Goal: Task Accomplishment & Management: Use online tool/utility

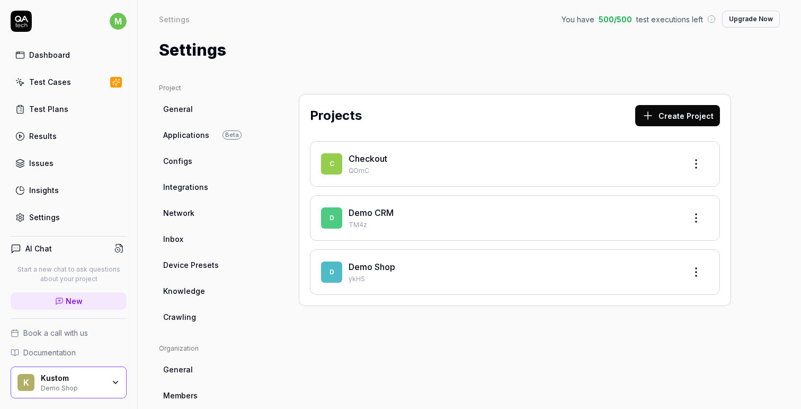
click at [114, 387] on div "K Kustom Demo Shop" at bounding box center [69, 382] width 116 height 32
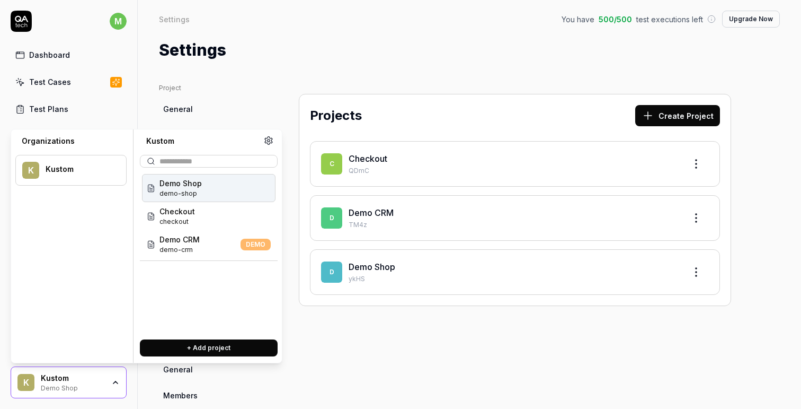
click at [365, 349] on div "Projects Create Project C Checkout QDmC D Demo CRM TM4z D Demo Shop ykHS" at bounding box center [515, 348] width 475 height 530
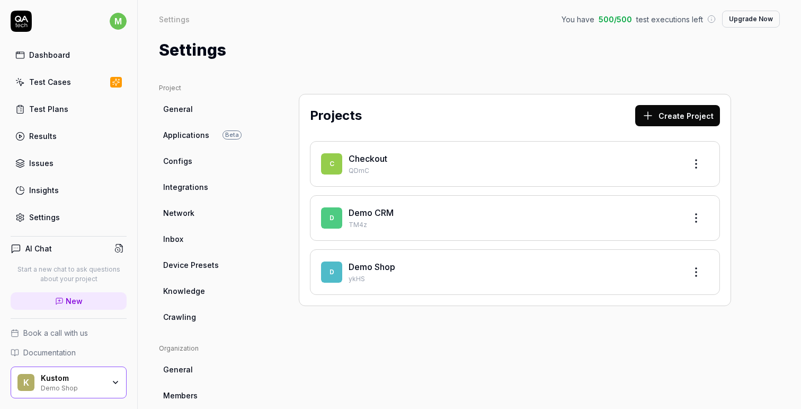
click at [51, 84] on div "Test Cases" at bounding box center [50, 81] width 42 height 11
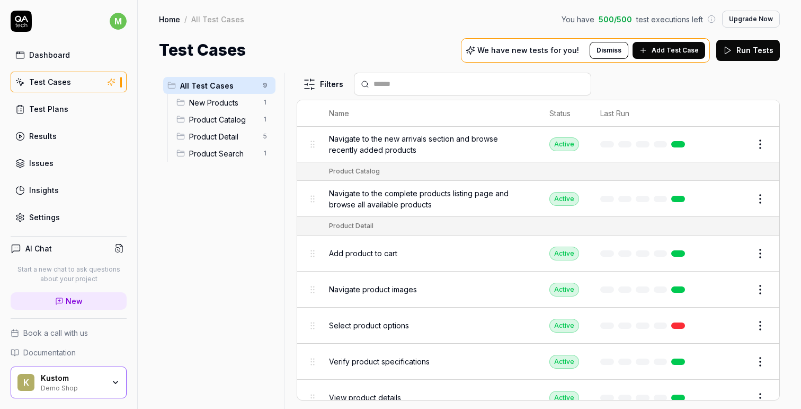
scroll to position [55, 0]
click at [379, 253] on span "Add product to cart" at bounding box center [363, 252] width 68 height 11
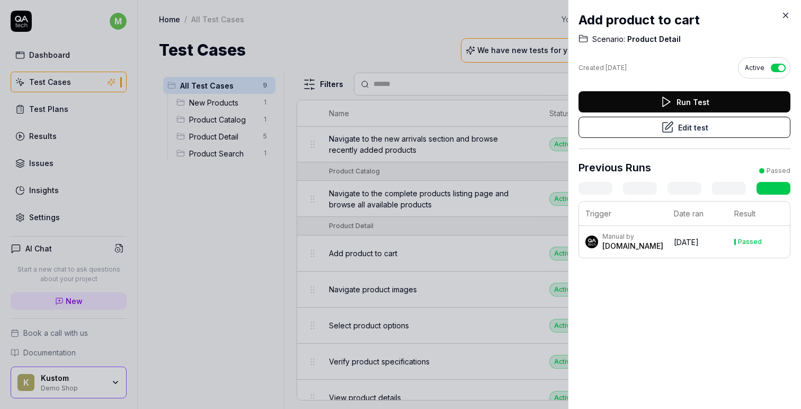
click at [684, 98] on button "Run Test" at bounding box center [685, 101] width 212 height 21
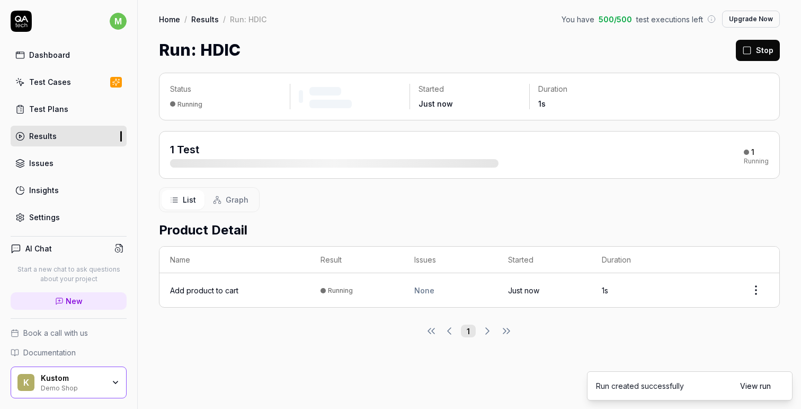
click at [761, 382] on link "View run" at bounding box center [755, 385] width 31 height 11
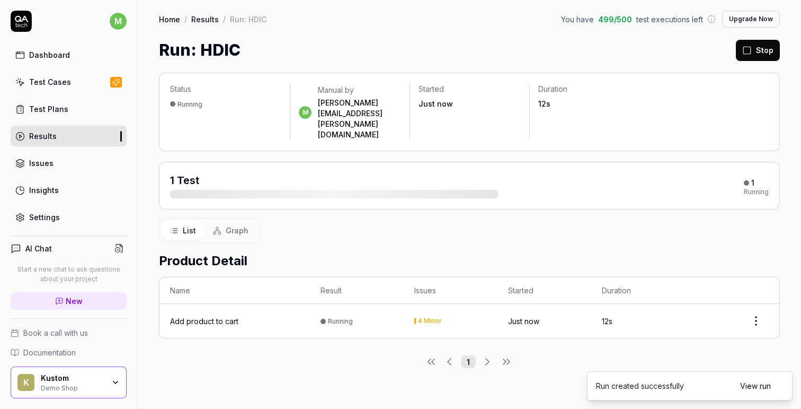
click at [225, 315] on div "Add product to cart" at bounding box center [204, 320] width 68 height 11
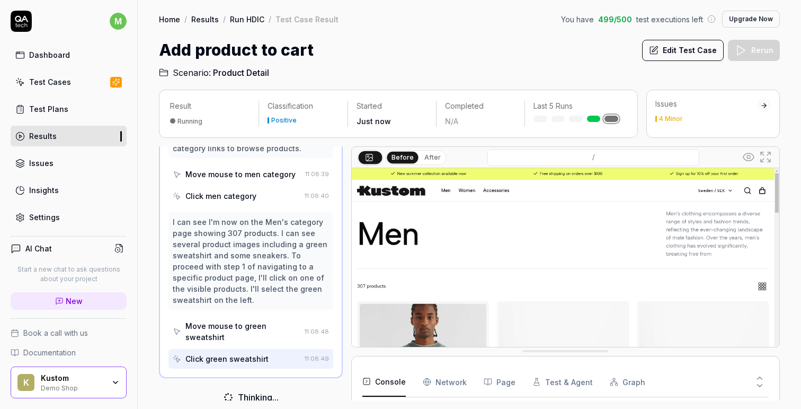
scroll to position [56, 0]
click at [449, 382] on Requests "Network" at bounding box center [445, 382] width 44 height 30
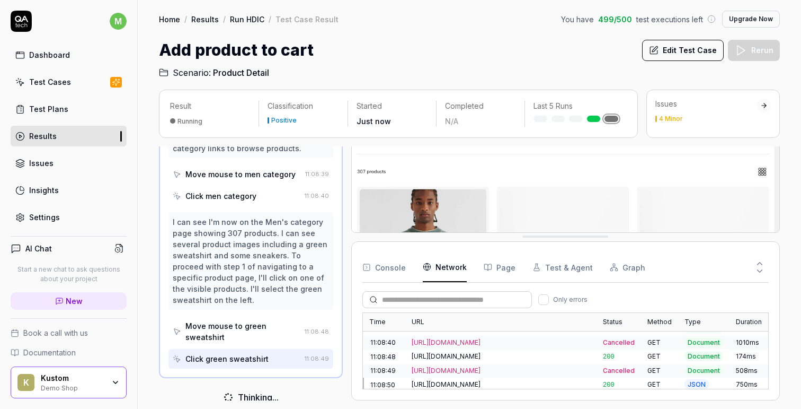
scroll to position [0, 0]
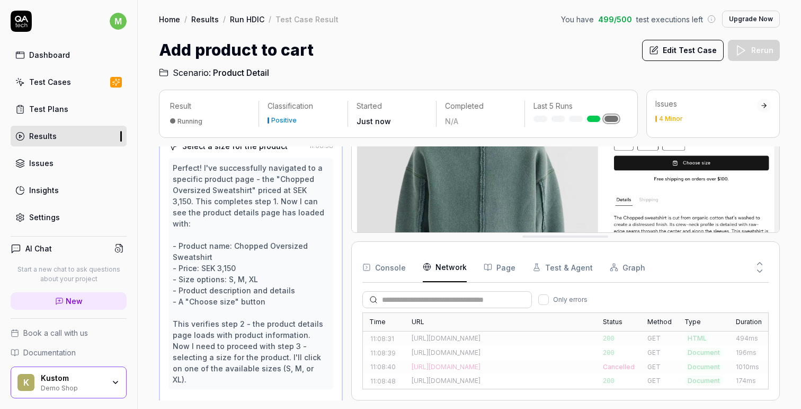
click at [504, 267] on button "Page" at bounding box center [500, 267] width 32 height 30
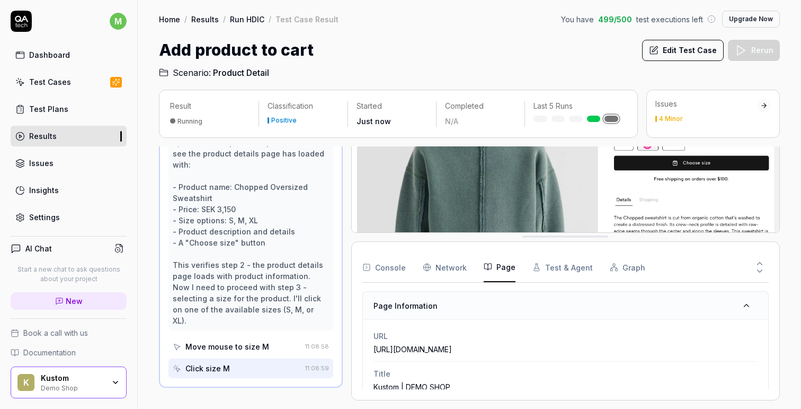
scroll to position [178, 0]
click at [562, 269] on button "Test & Agent" at bounding box center [563, 267] width 60 height 30
click at [627, 268] on button "Graph" at bounding box center [628, 267] width 36 height 30
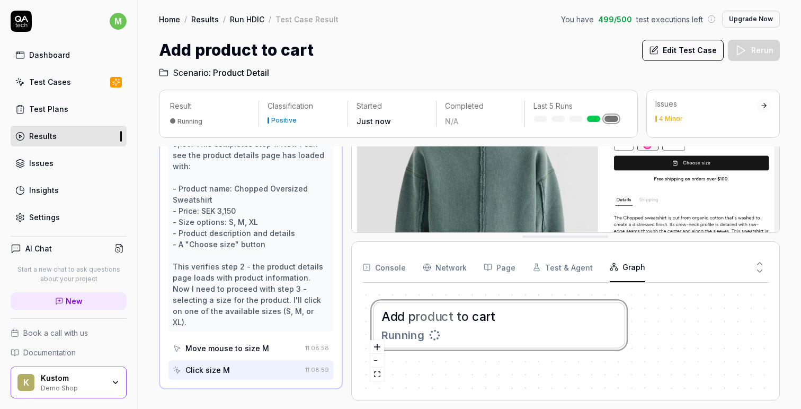
click at [382, 264] on button "Console" at bounding box center [383, 267] width 43 height 30
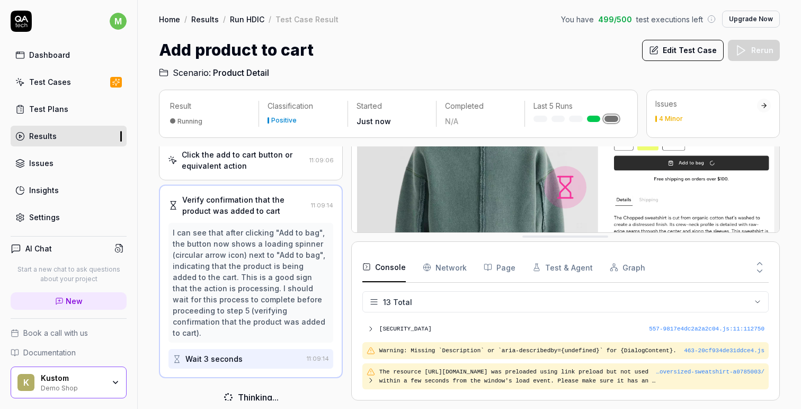
scroll to position [284, 0]
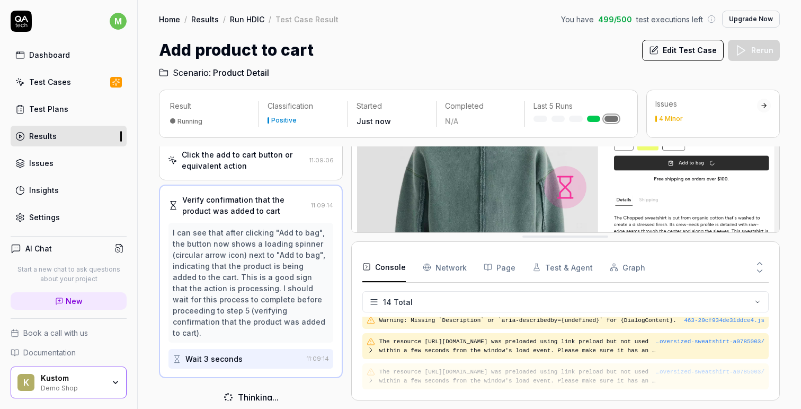
click at [686, 47] on button "Edit Test Case" at bounding box center [683, 50] width 82 height 21
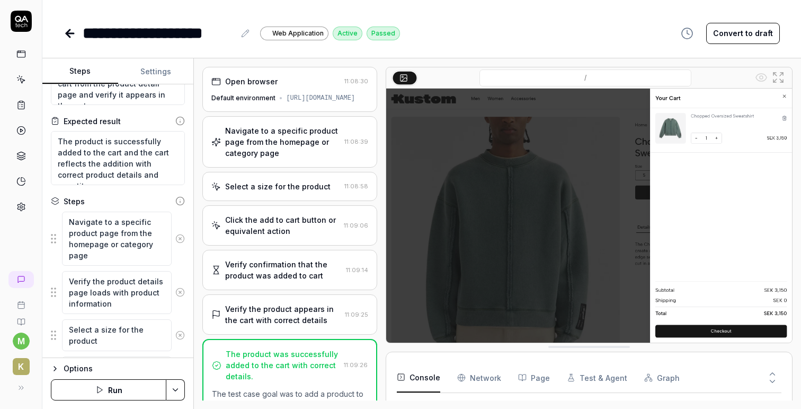
scroll to position [128, 0]
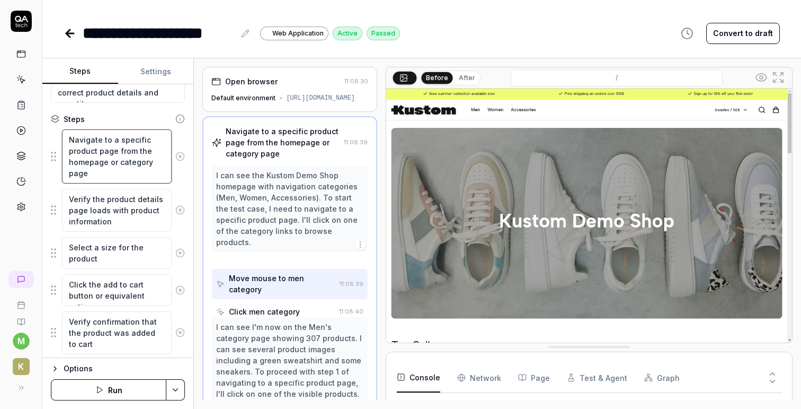
click at [116, 167] on textarea "Navigate to a specific product page from the homepage or category page" at bounding box center [117, 156] width 110 height 54
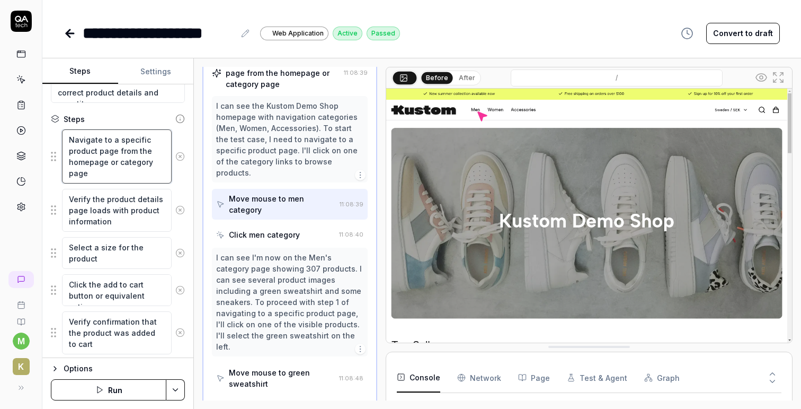
scroll to position [70, 0]
click at [61, 368] on button "Options" at bounding box center [118, 368] width 134 height 13
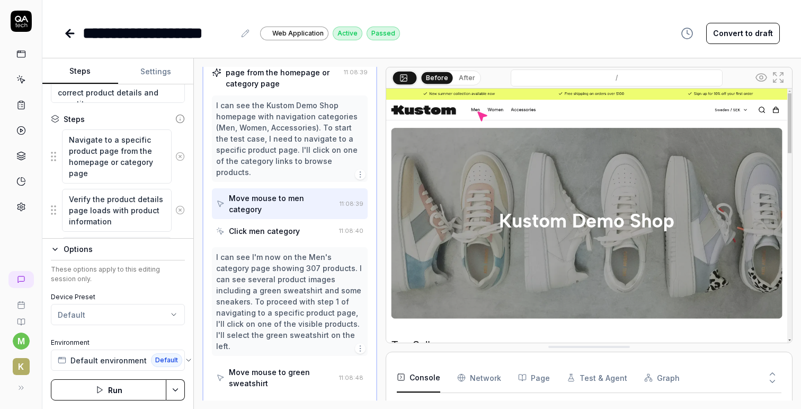
click at [56, 252] on icon "button" at bounding box center [55, 249] width 8 height 8
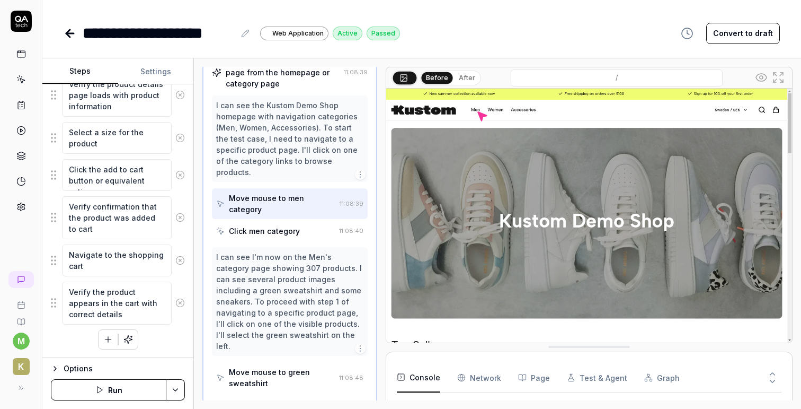
scroll to position [0, 0]
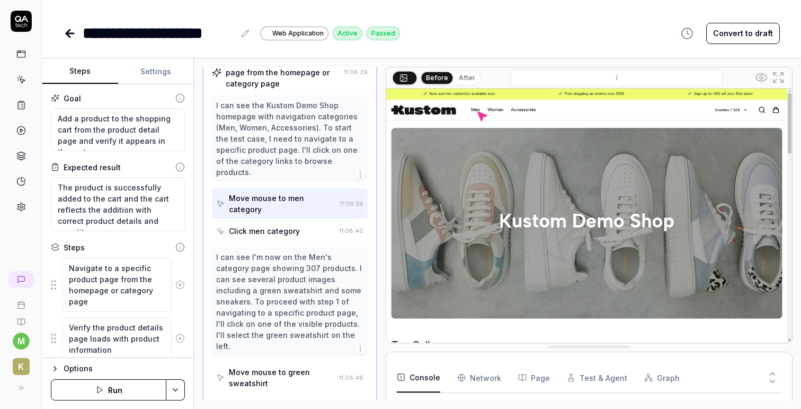
click at [71, 33] on icon at bounding box center [69, 33] width 7 height 0
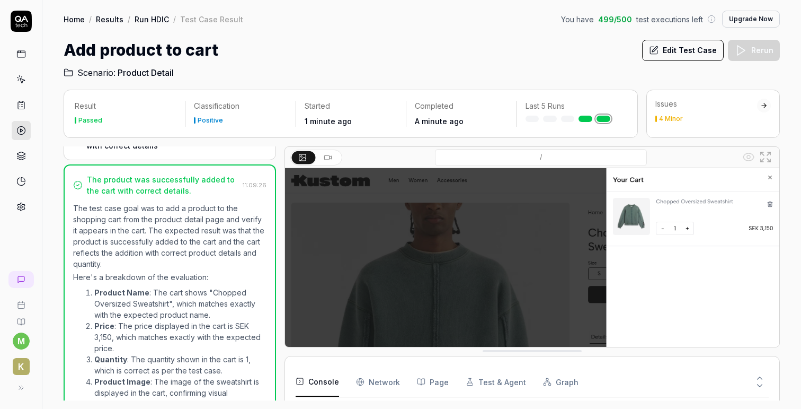
scroll to position [140, 0]
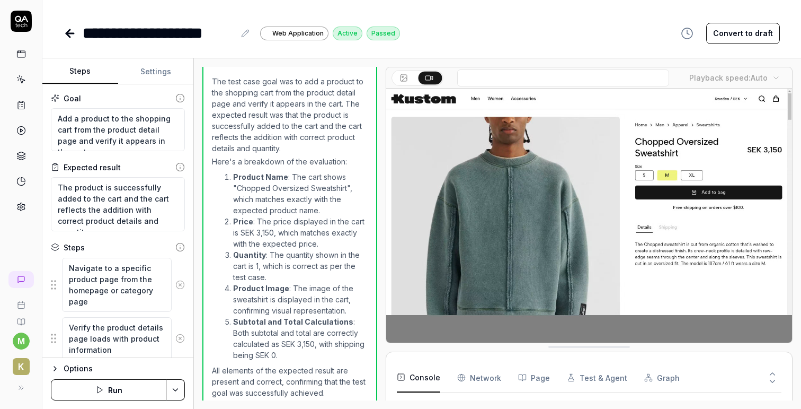
scroll to position [331, 0]
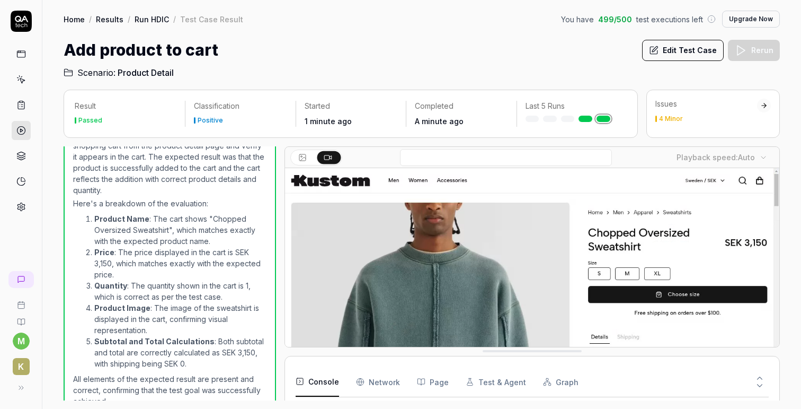
scroll to position [334, 0]
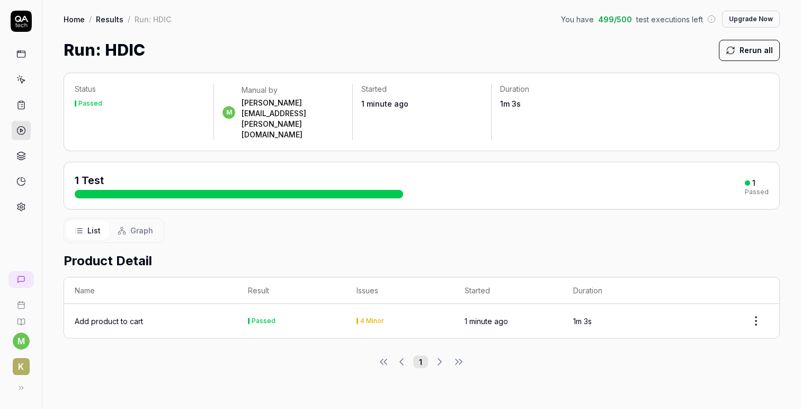
click at [277, 173] on div "1 Test" at bounding box center [239, 185] width 329 height 25
click at [127, 315] on div "Add product to cart" at bounding box center [109, 320] width 68 height 11
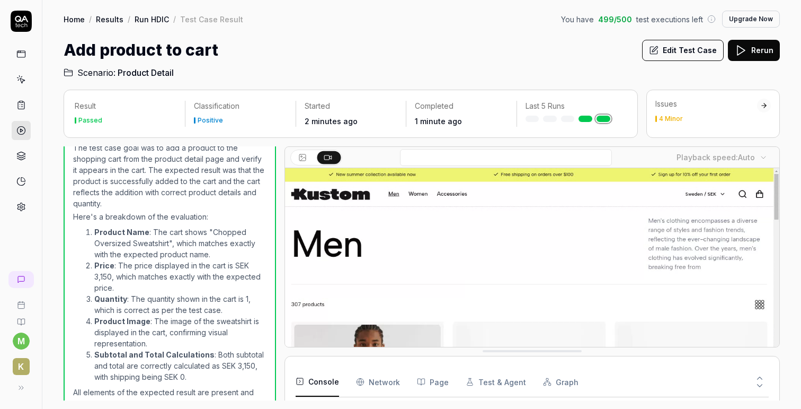
scroll to position [309, 0]
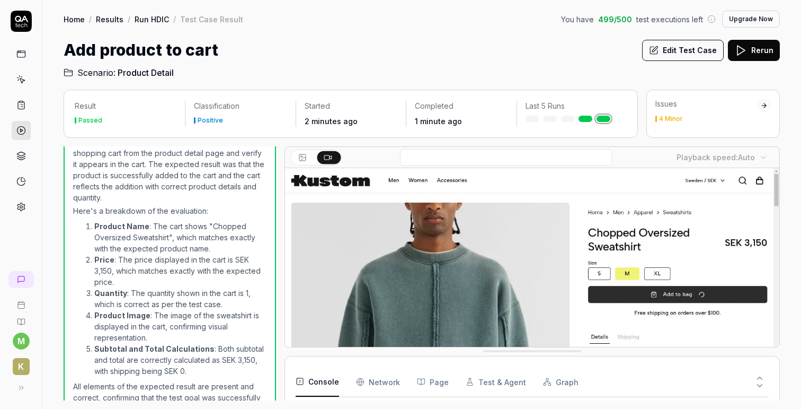
click at [22, 52] on icon at bounding box center [21, 54] width 10 height 10
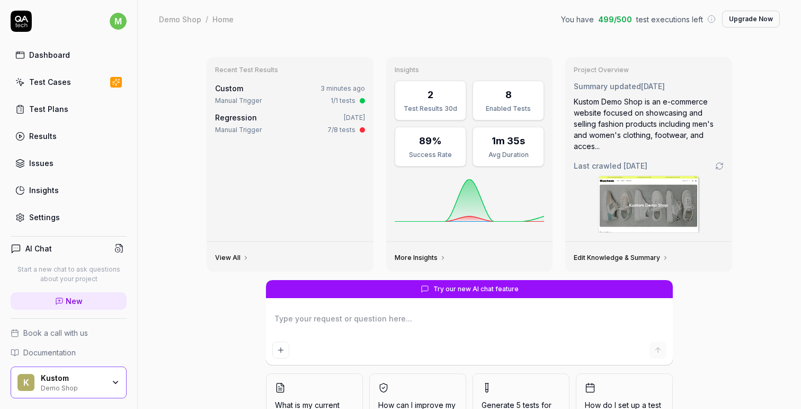
click at [104, 380] on div "Kustom Demo Shop" at bounding box center [76, 382] width 70 height 18
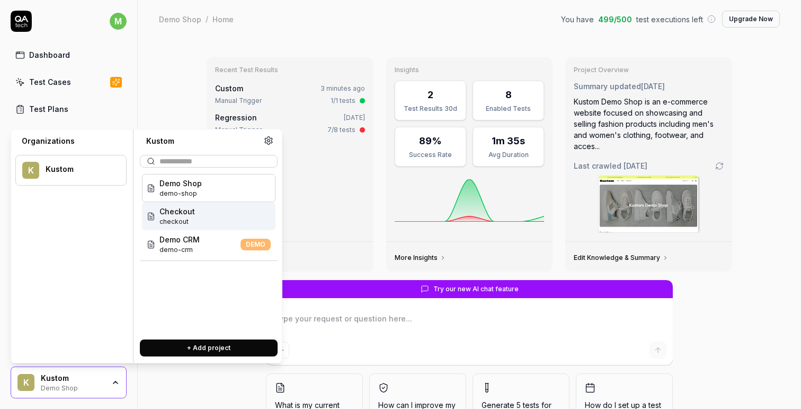
click at [185, 219] on span "checkout" at bounding box center [178, 222] width 36 height 10
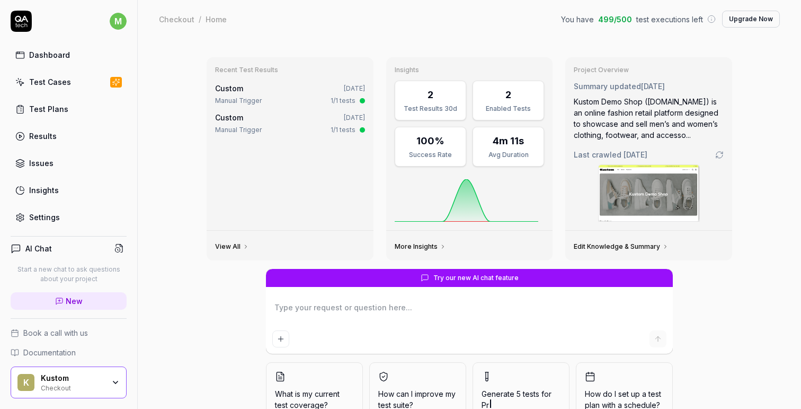
click at [47, 82] on div "Test Cases" at bounding box center [50, 81] width 42 height 11
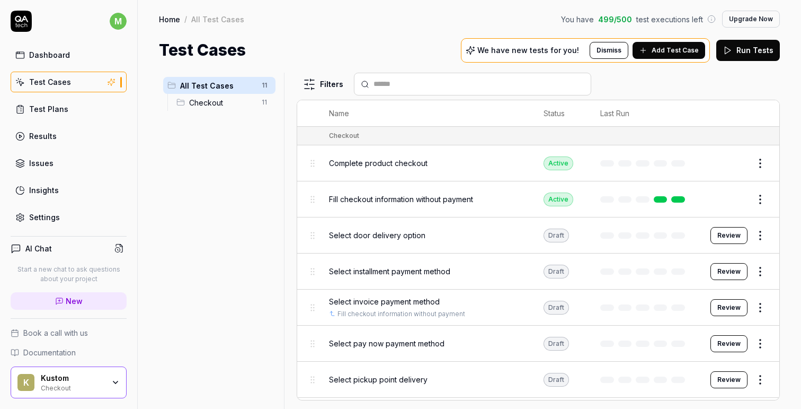
click at [77, 376] on div "Kustom" at bounding box center [73, 378] width 64 height 10
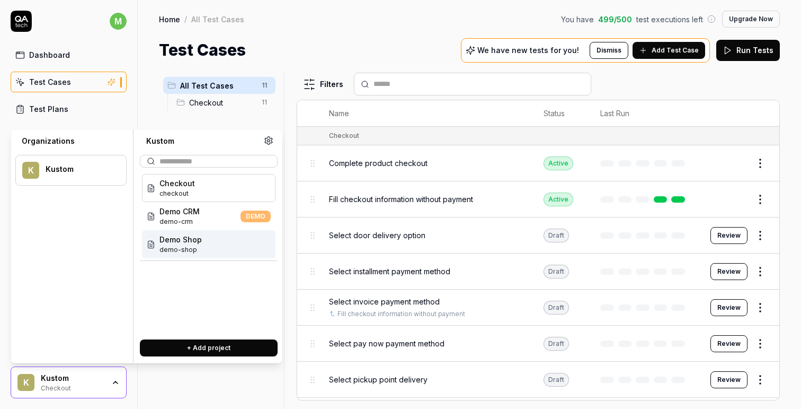
click at [182, 241] on span "Demo Shop" at bounding box center [181, 239] width 42 height 11
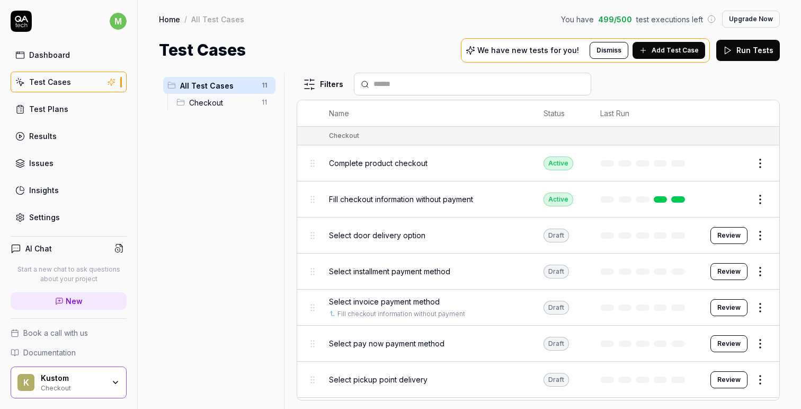
scroll to position [95, 0]
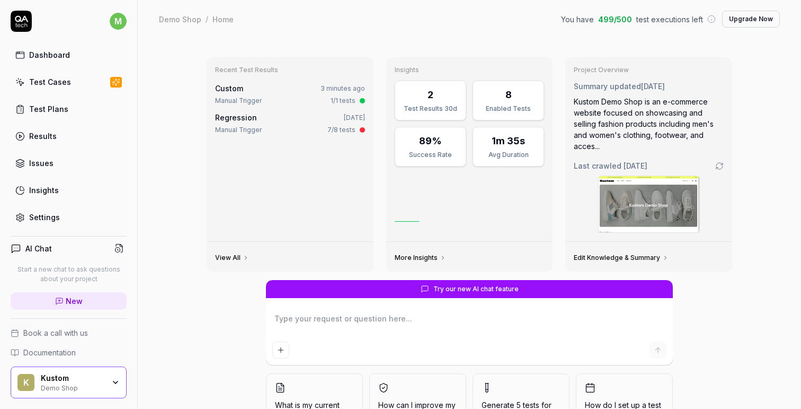
scroll to position [65, 0]
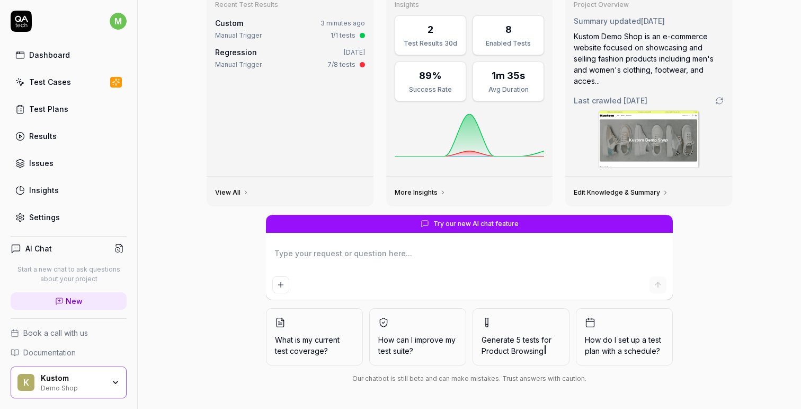
click at [49, 81] on div "Test Cases" at bounding box center [50, 81] width 42 height 11
type textarea "*"
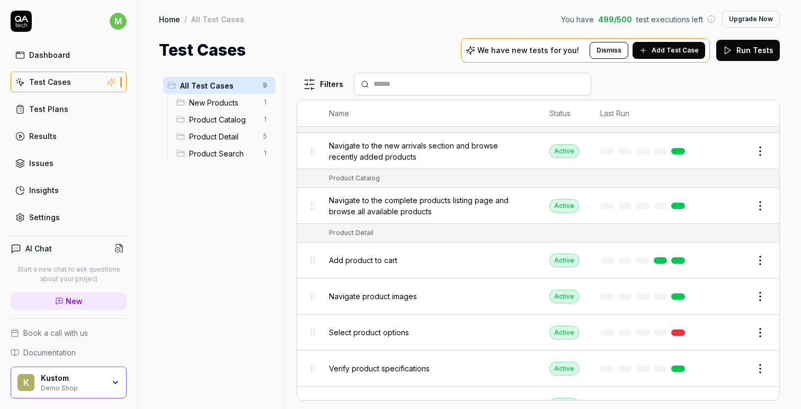
scroll to position [75, 0]
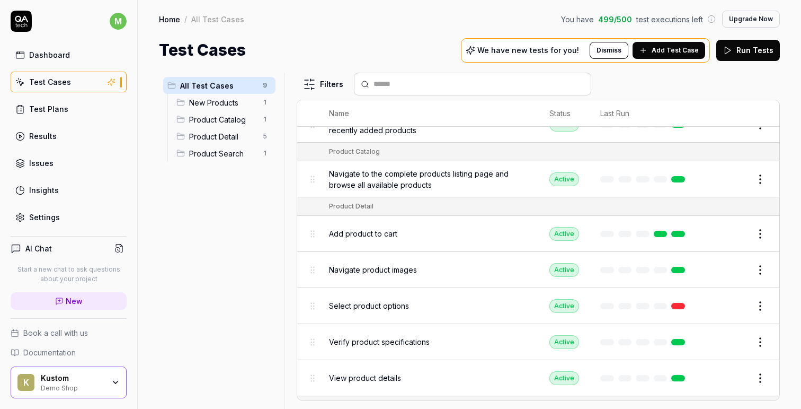
click at [440, 303] on div "Select product options" at bounding box center [428, 305] width 199 height 11
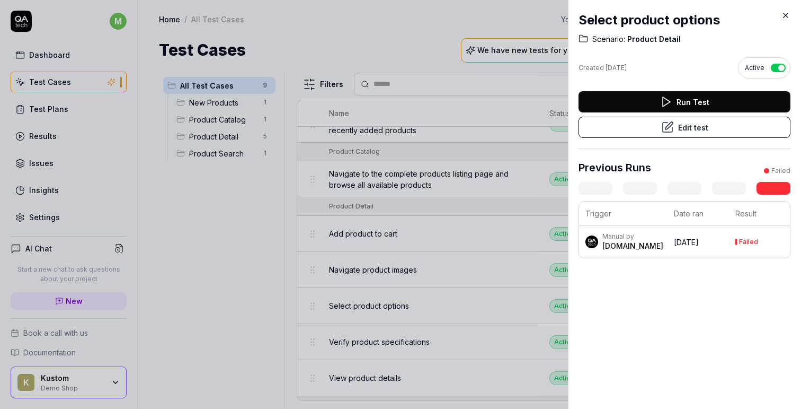
click at [786, 16] on icon at bounding box center [786, 15] width 5 height 5
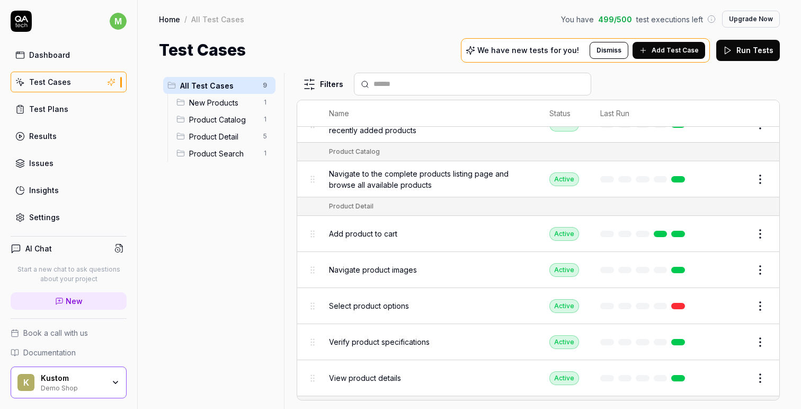
click at [761, 305] on html "m Dashboard Test Cases Test Plans Results Issues Insights Settings AI Chat Star…" at bounding box center [400, 204] width 801 height 409
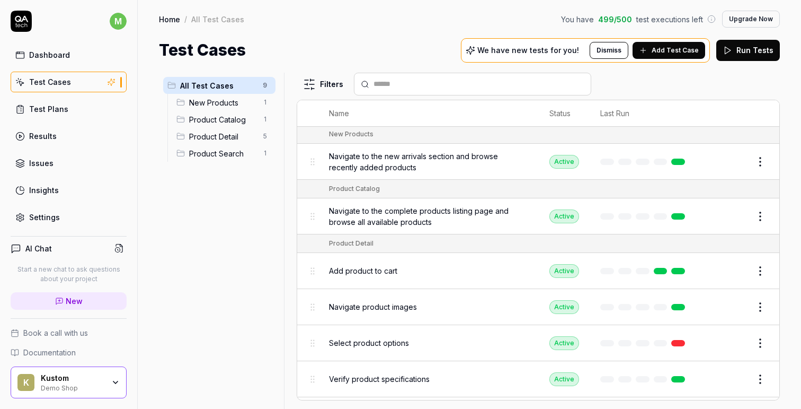
scroll to position [21, 0]
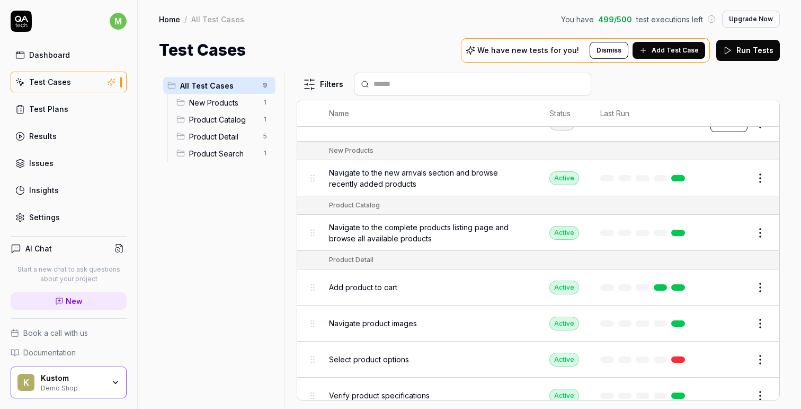
click at [669, 52] on span "Add Test Case" at bounding box center [675, 51] width 47 height 10
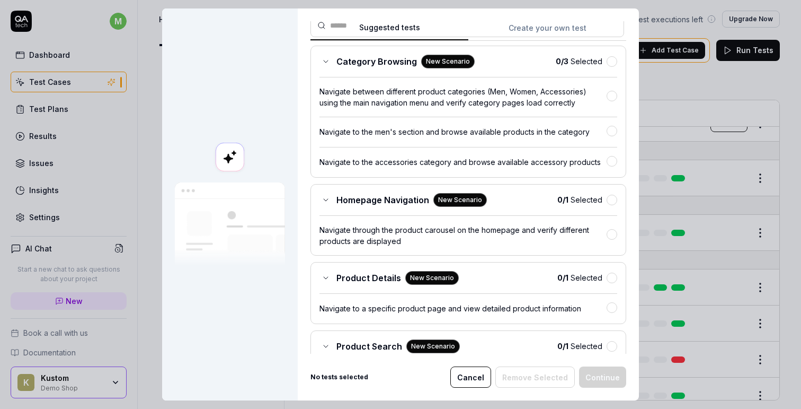
scroll to position [0, 0]
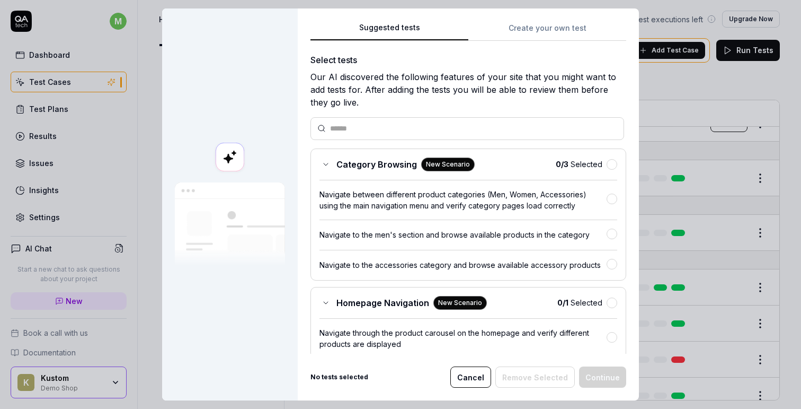
click at [539, 34] on button "Create your own test" at bounding box center [547, 31] width 158 height 19
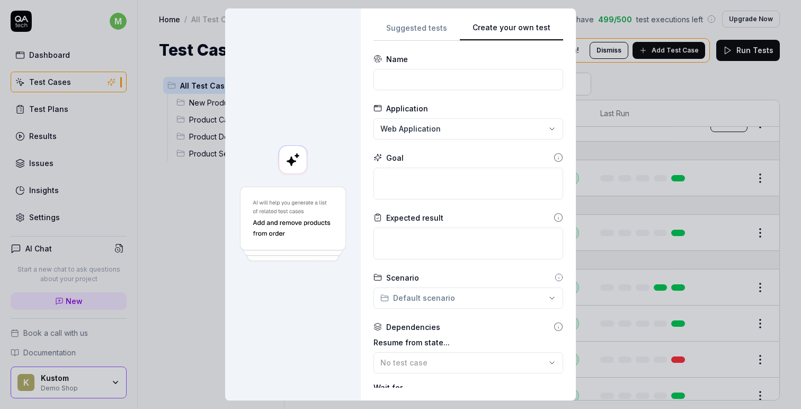
click at [509, 127] on div "**********" at bounding box center [400, 204] width 801 height 409
click at [526, 158] on div "**********" at bounding box center [400, 204] width 801 height 409
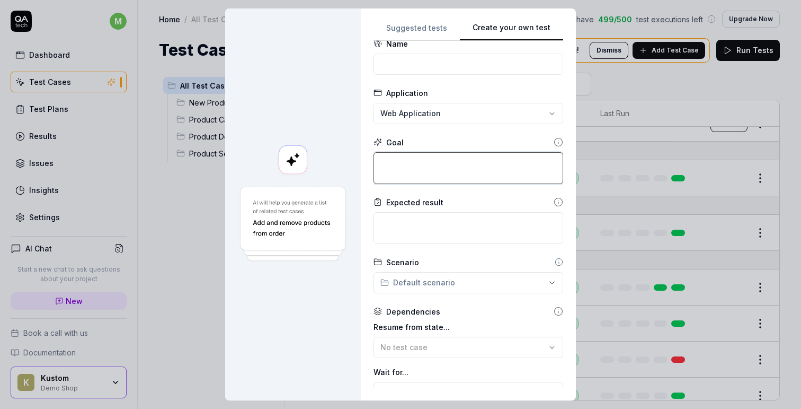
click at [473, 179] on textarea at bounding box center [469, 168] width 190 height 32
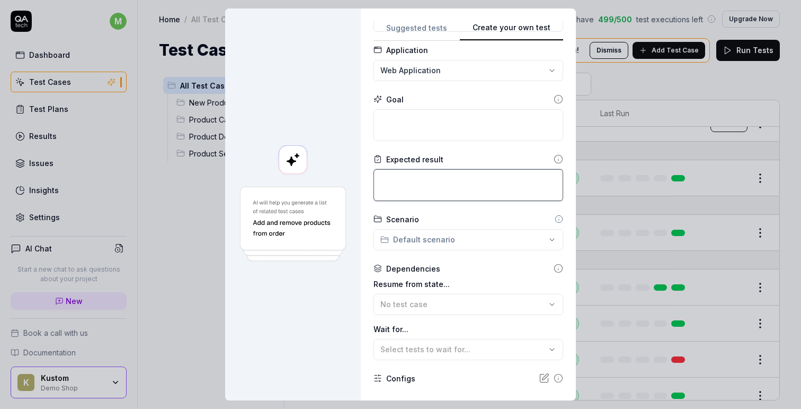
click at [465, 185] on textarea at bounding box center [469, 185] width 190 height 32
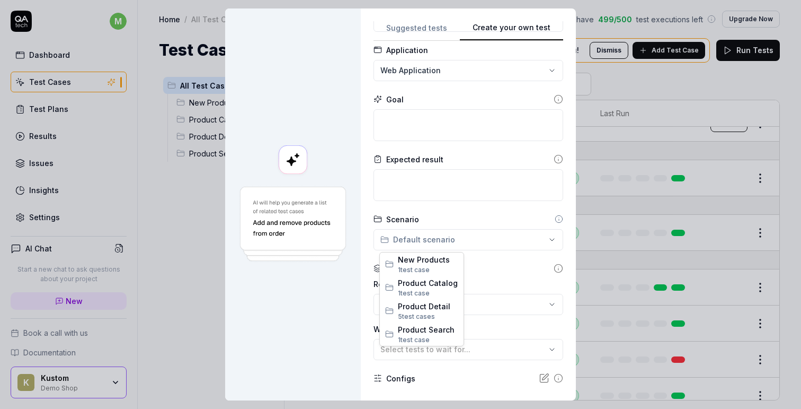
click at [524, 236] on div "**********" at bounding box center [400, 204] width 801 height 409
click at [493, 272] on div "**********" at bounding box center [400, 204] width 801 height 409
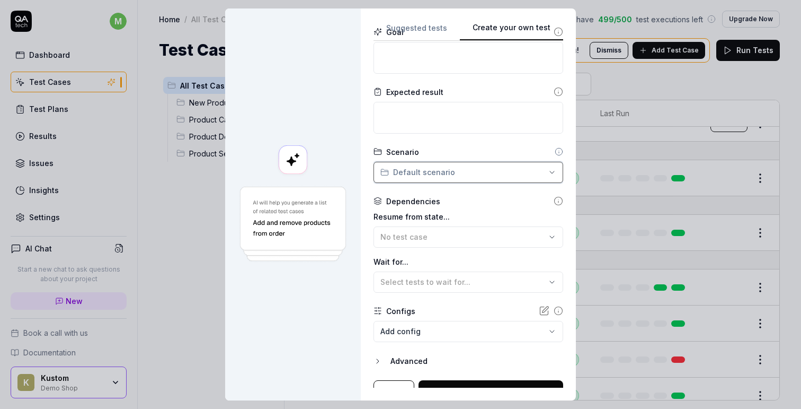
scroll to position [139, 0]
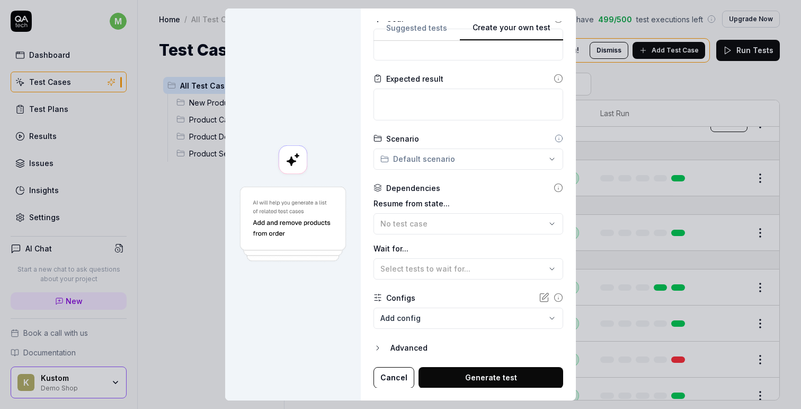
click at [507, 234] on div "Resume from state... No test case Wait for... Select tests to wait for..." at bounding box center [469, 239] width 190 height 82
click at [497, 221] on div "No test case" at bounding box center [462, 223] width 165 height 11
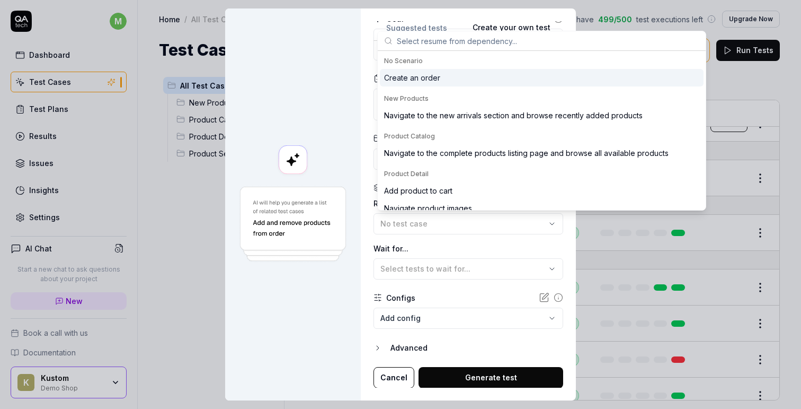
click at [457, 255] on div "Wait for... Select tests to wait for..." at bounding box center [469, 261] width 190 height 37
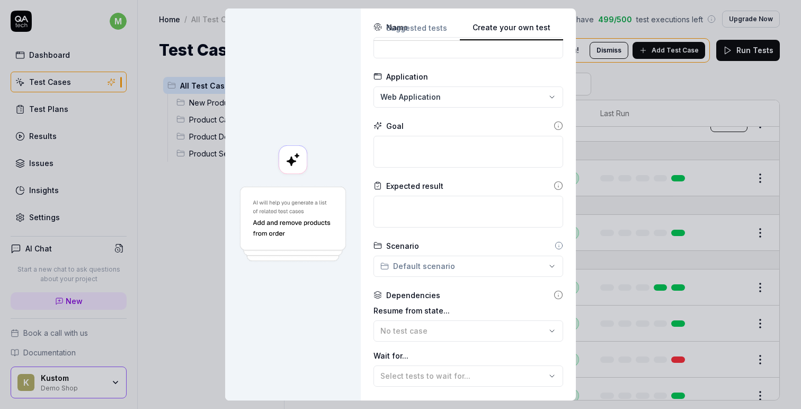
scroll to position [0, 0]
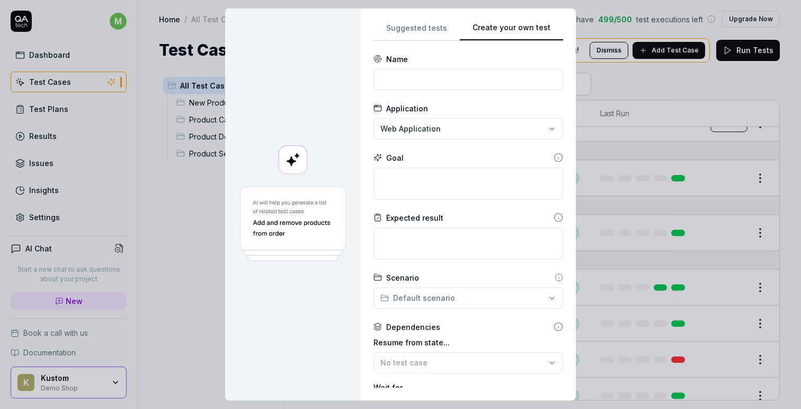
click at [423, 23] on button "Suggested tests" at bounding box center [417, 31] width 86 height 19
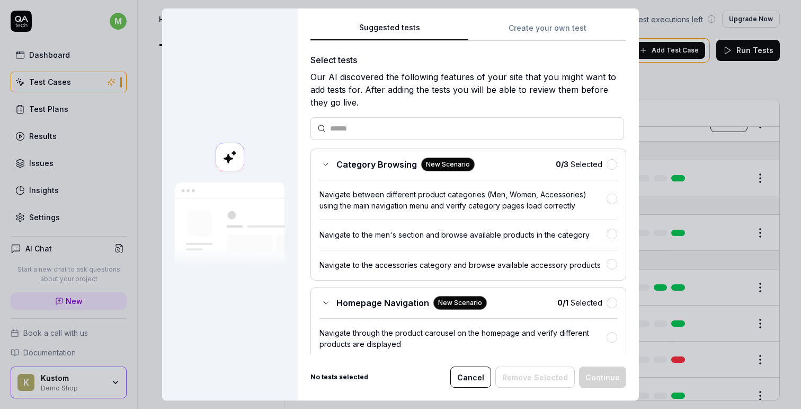
click at [637, 75] on div "Suggested tests Create your own test Select tests Our AI discovered the followi…" at bounding box center [468, 204] width 341 height 392
click at [483, 378] on button "Cancel" at bounding box center [470, 376] width 41 height 21
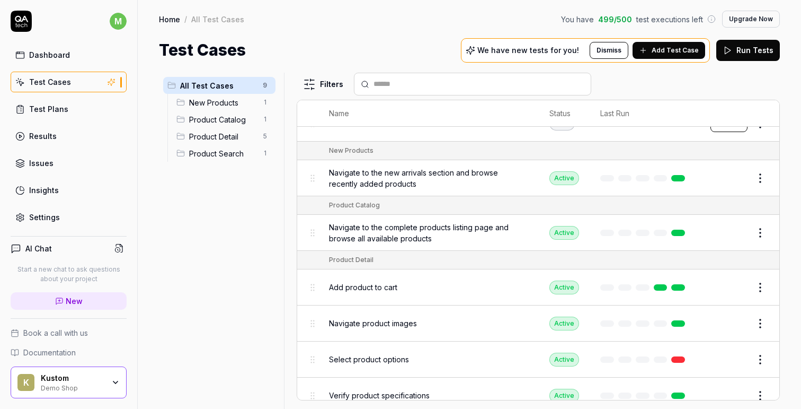
click at [78, 304] on span "New" at bounding box center [74, 300] width 17 height 11
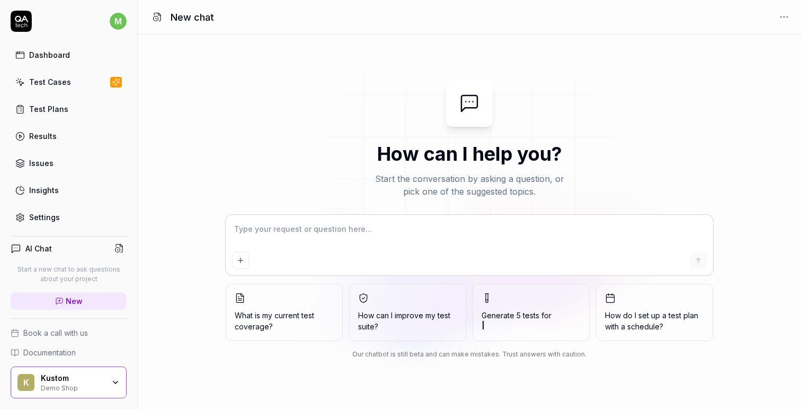
type textarea "*"
type textarea "H"
type textarea "*"
type textarea "He"
type textarea "*"
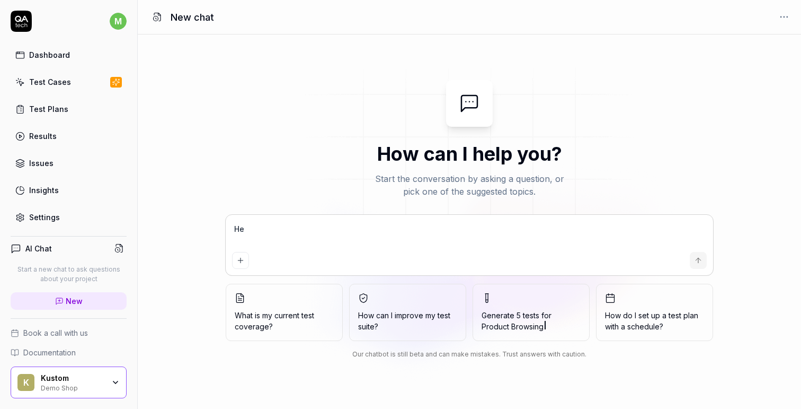
type textarea "Hel"
type textarea "*"
type textarea "Help"
type textarea "*"
type textarea "Help"
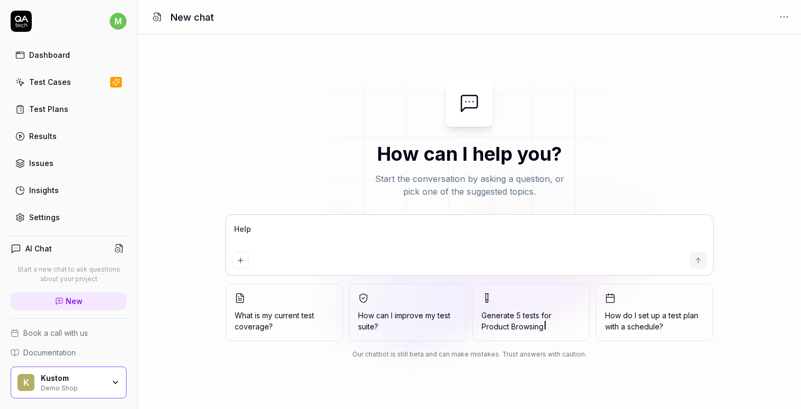
type textarea "*"
type textarea "Help a"
type textarea "*"
type textarea "Help ad"
type textarea "*"
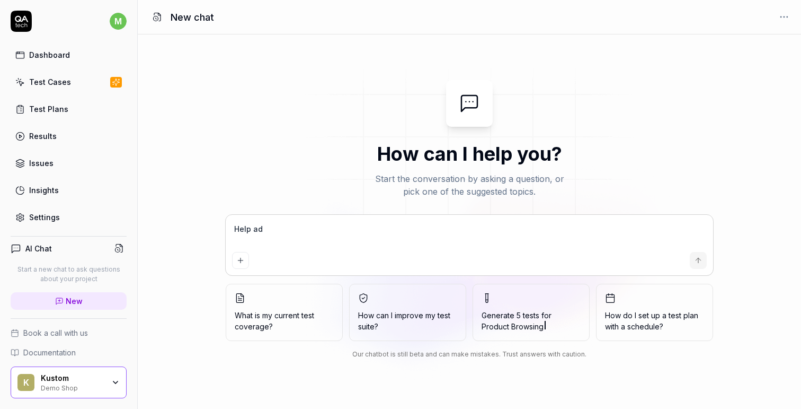
type textarea "Help add"
type textarea "*"
type textarea "Help add"
type textarea "*"
type textarea "Help add b"
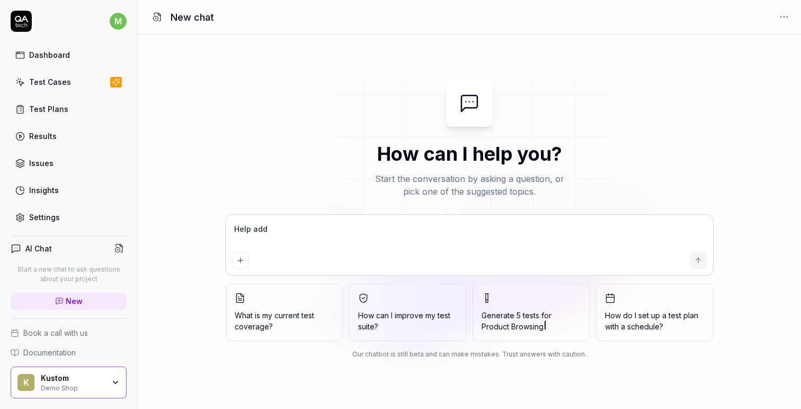
type textarea "*"
type textarea "Help add bl"
type textarea "*"
type textarea "Help add blb"
type textarea "*"
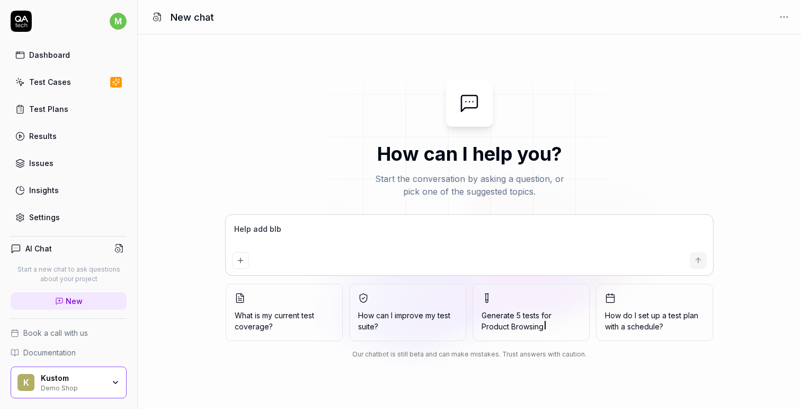
type textarea "Help add blbl"
type textarea "*"
type textarea "Help add blblb"
type textarea "*"
type textarea "Help add blblbl"
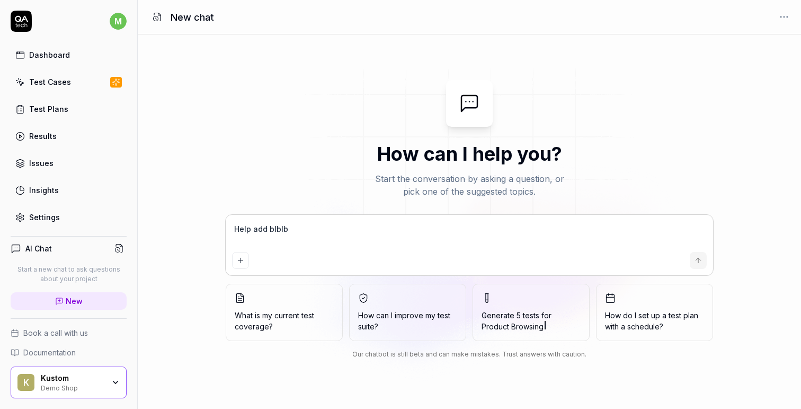
type textarea "*"
type textarea "Help add blblblb"
type textarea "*"
type textarea "Help add blblbl"
type textarea "*"
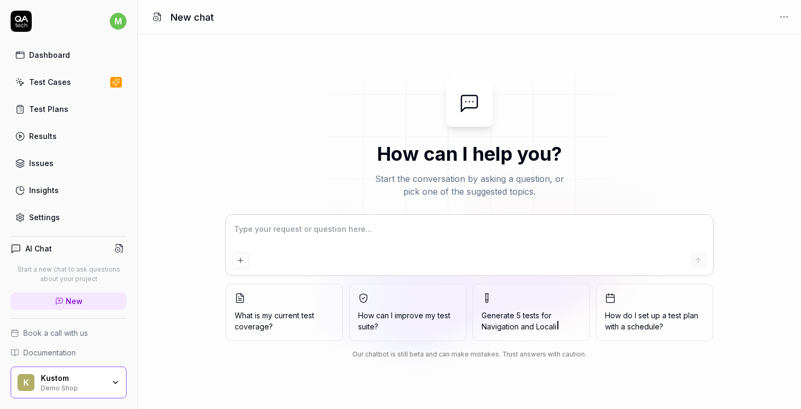
click at [57, 120] on div "Dashboard Test Cases Test Plans Results Issues Insights Settings" at bounding box center [69, 136] width 116 height 183
type textarea "*"
click at [49, 109] on div "Test Plans" at bounding box center [48, 108] width 39 height 11
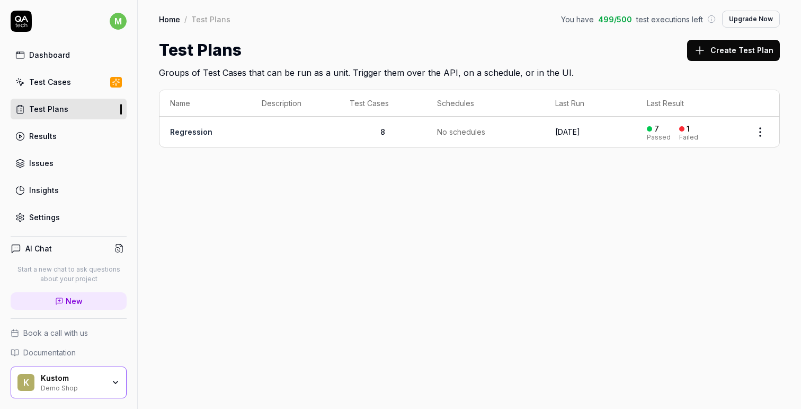
click at [201, 132] on link "Regression" at bounding box center [191, 131] width 42 height 9
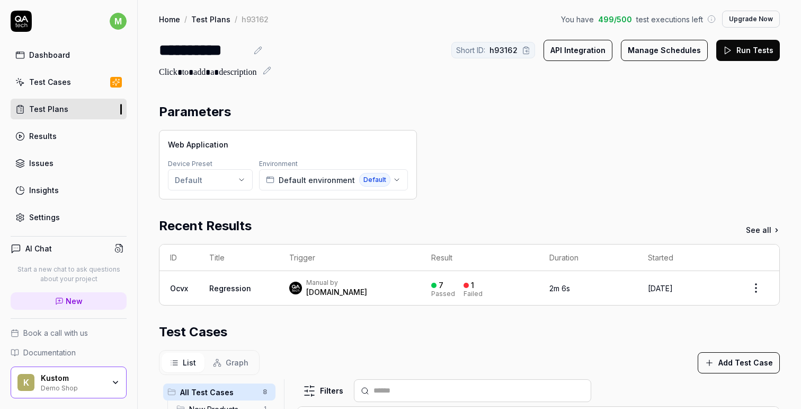
click at [667, 53] on button "Manage Schedules" at bounding box center [664, 50] width 87 height 21
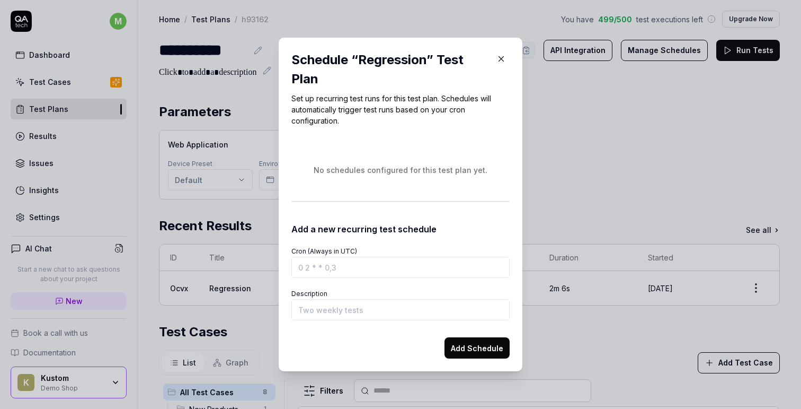
click at [498, 56] on icon "button" at bounding box center [502, 59] width 10 height 10
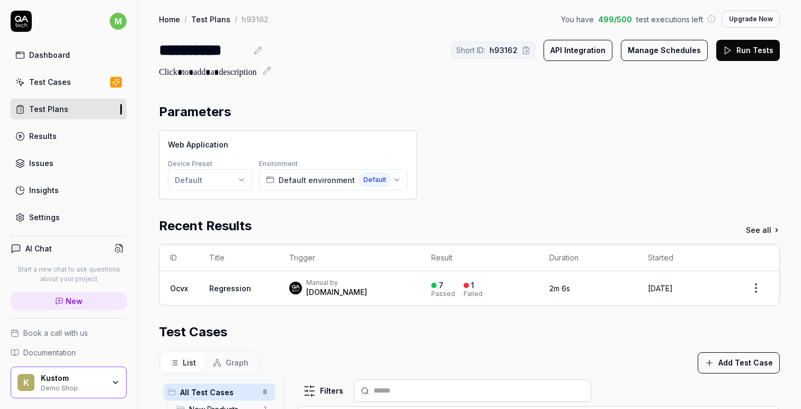
click at [580, 50] on button "API Integration" at bounding box center [578, 50] width 69 height 21
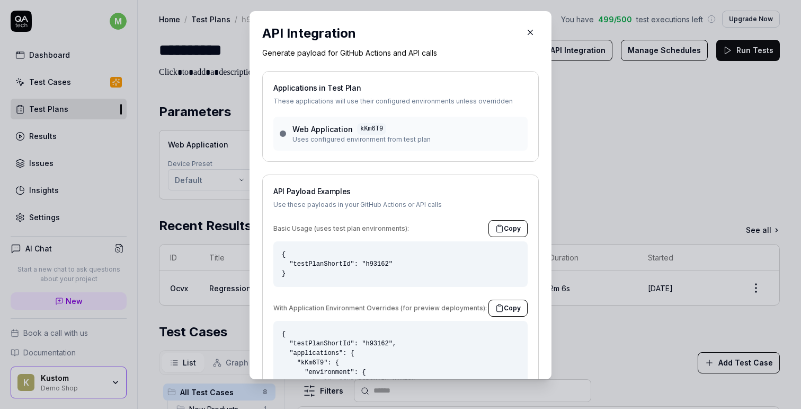
click at [533, 33] on icon "button" at bounding box center [530, 32] width 5 height 5
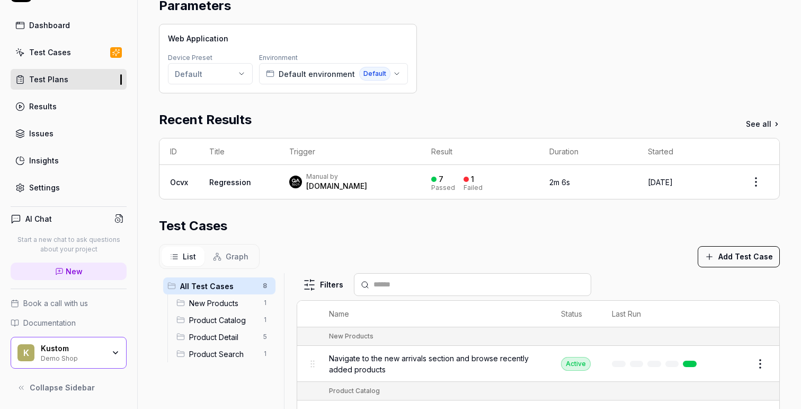
scroll to position [75, 0]
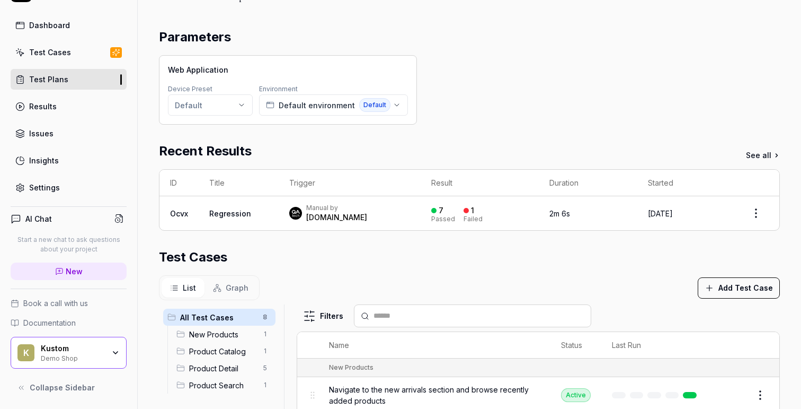
click at [54, 104] on div "Results" at bounding box center [43, 106] width 28 height 11
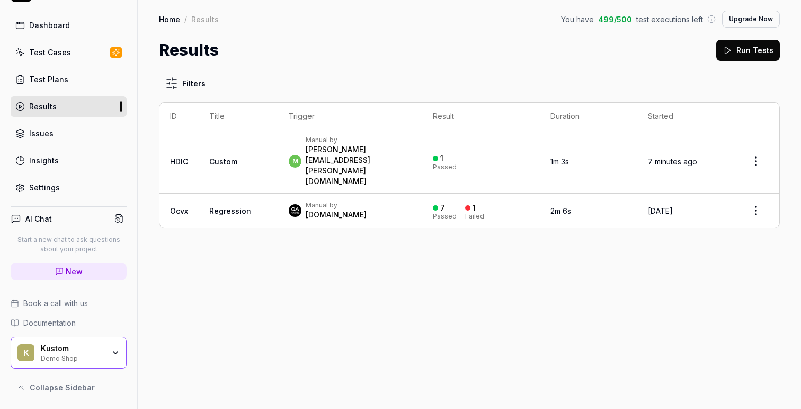
click at [43, 123] on link "Issues" at bounding box center [69, 133] width 116 height 21
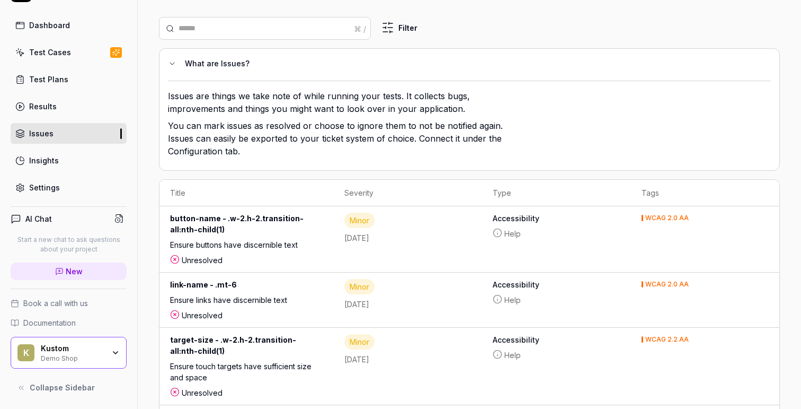
scroll to position [202, 0]
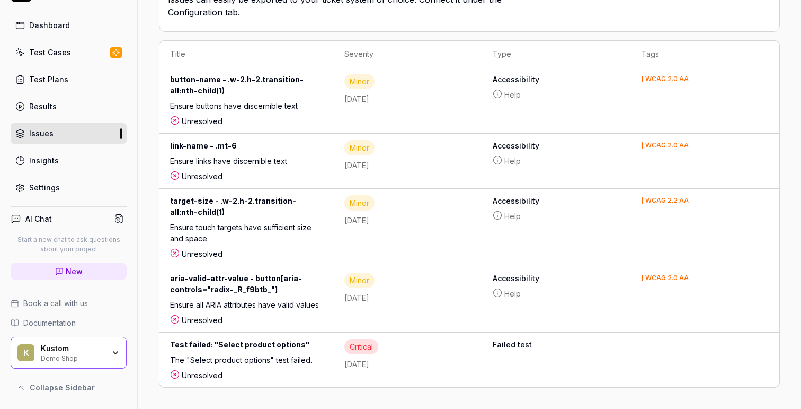
click at [66, 158] on link "Insights" at bounding box center [69, 160] width 116 height 21
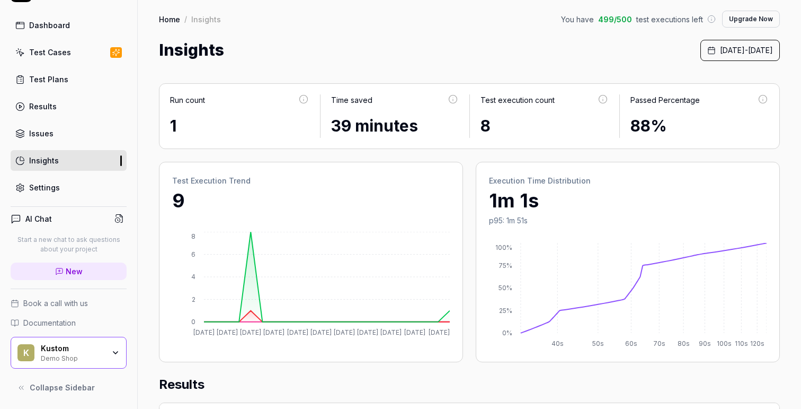
click at [52, 55] on div "Test Cases" at bounding box center [50, 52] width 42 height 11
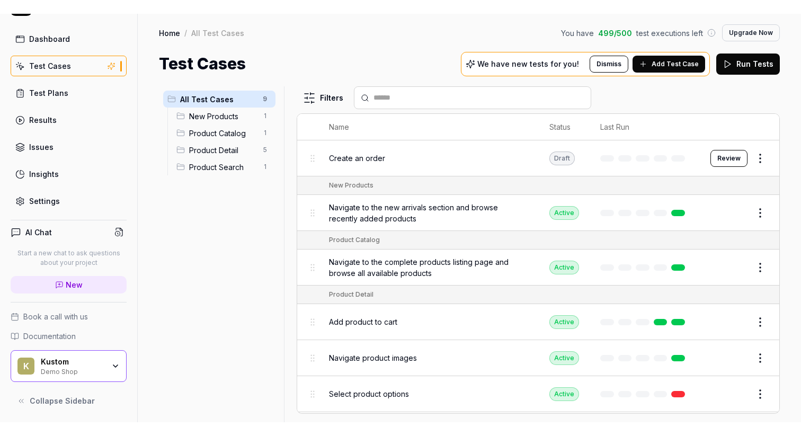
scroll to position [3, 0]
